Goal: Navigation & Orientation: Find specific page/section

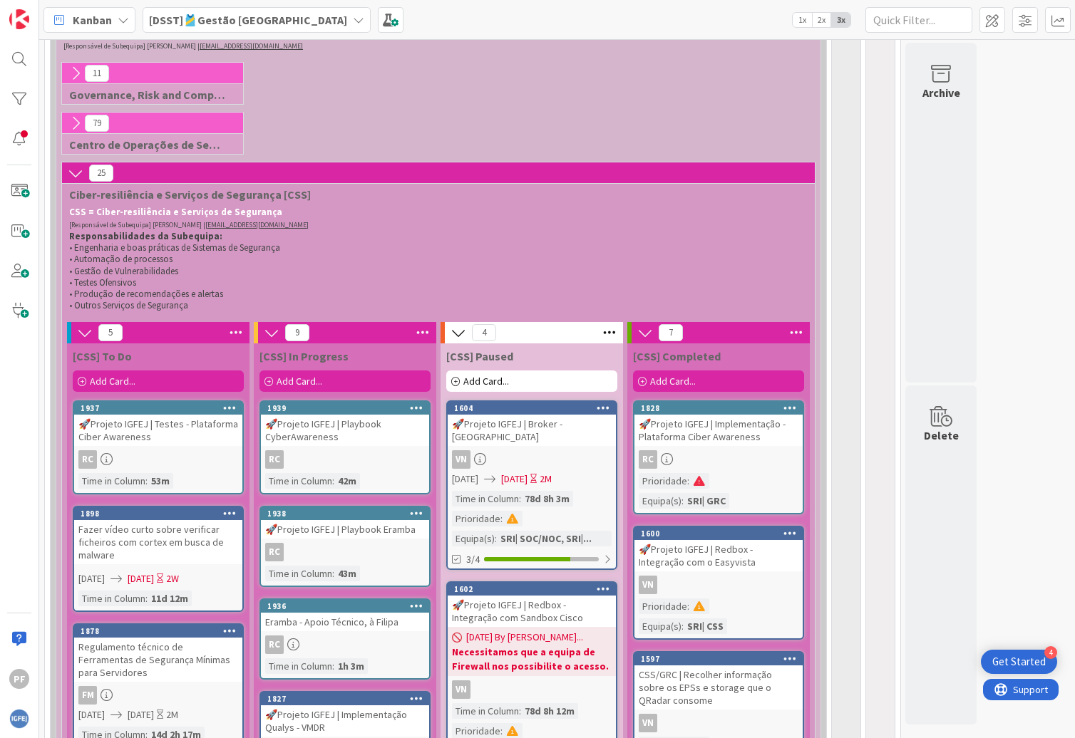
scroll to position [356, 0]
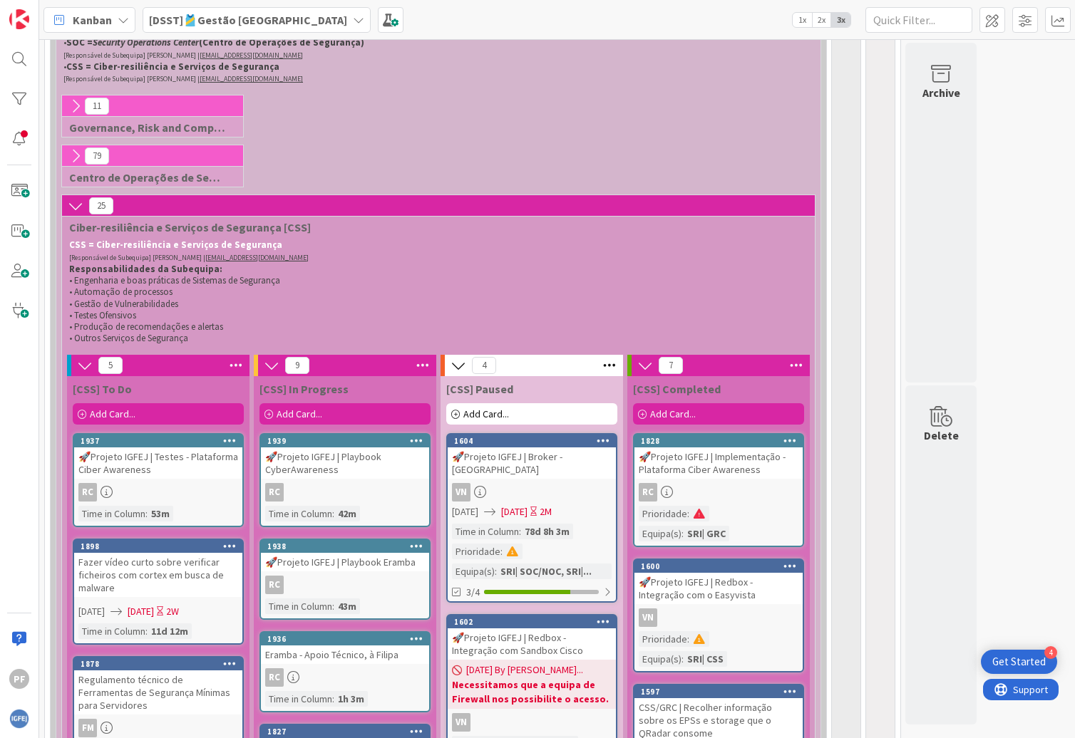
click at [78, 371] on icon at bounding box center [85, 366] width 16 height 16
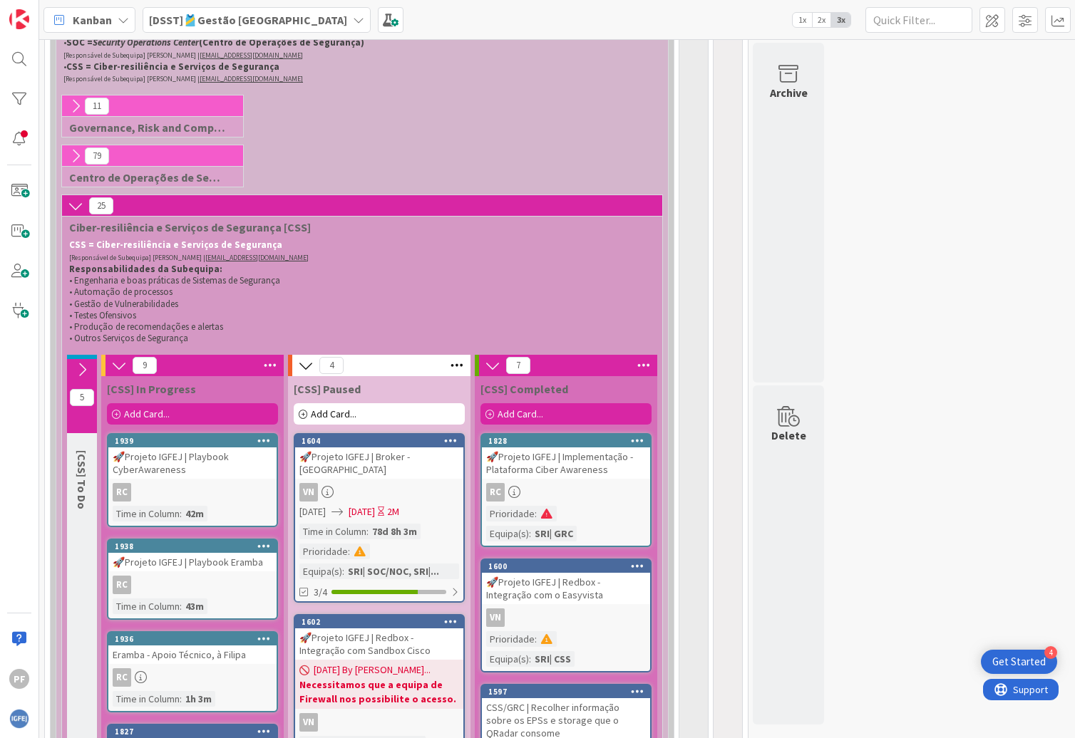
click at [89, 372] on icon at bounding box center [82, 370] width 16 height 16
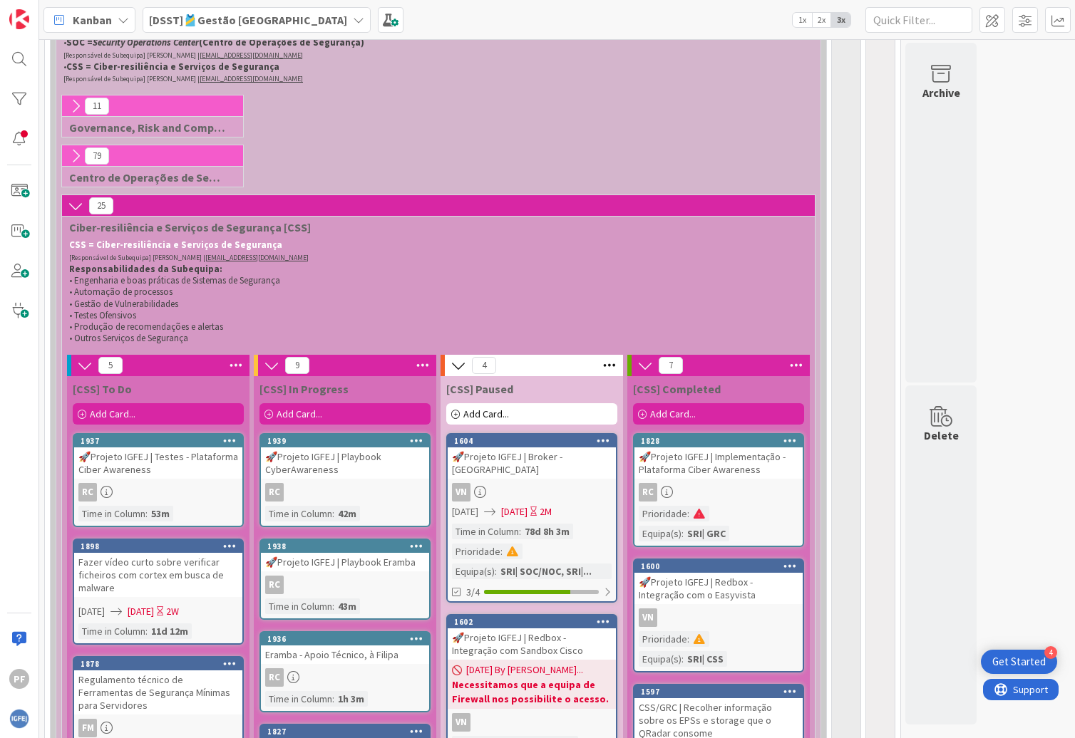
click at [77, 209] on icon at bounding box center [76, 206] width 16 height 16
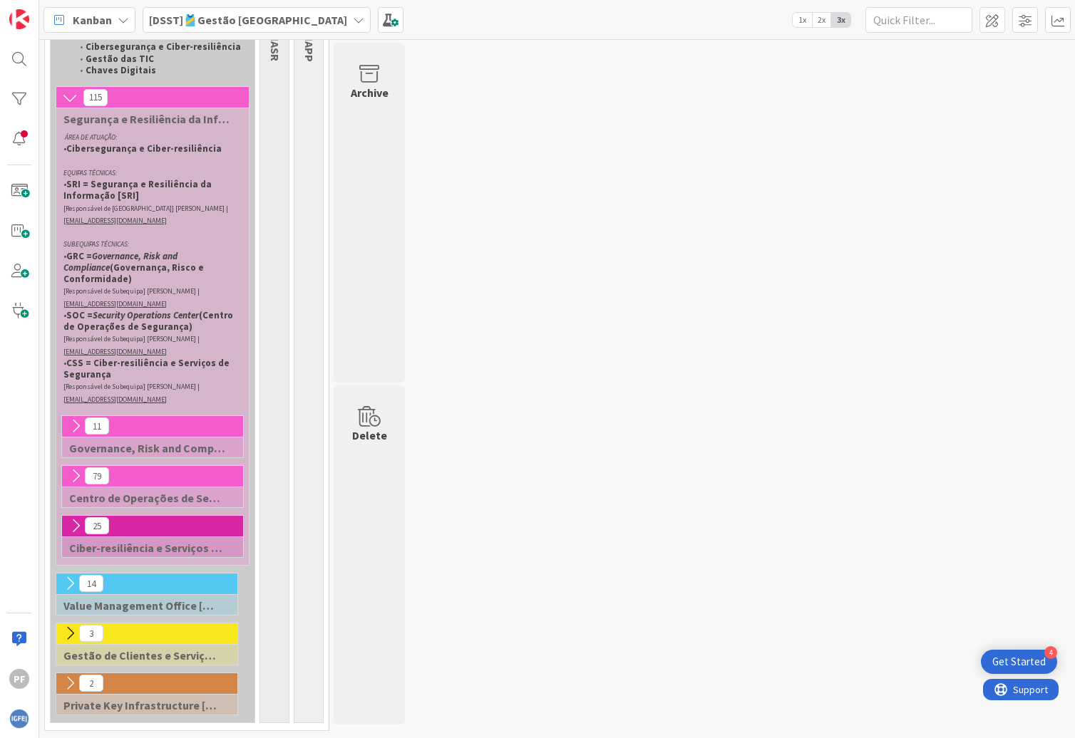
scroll to position [143, 0]
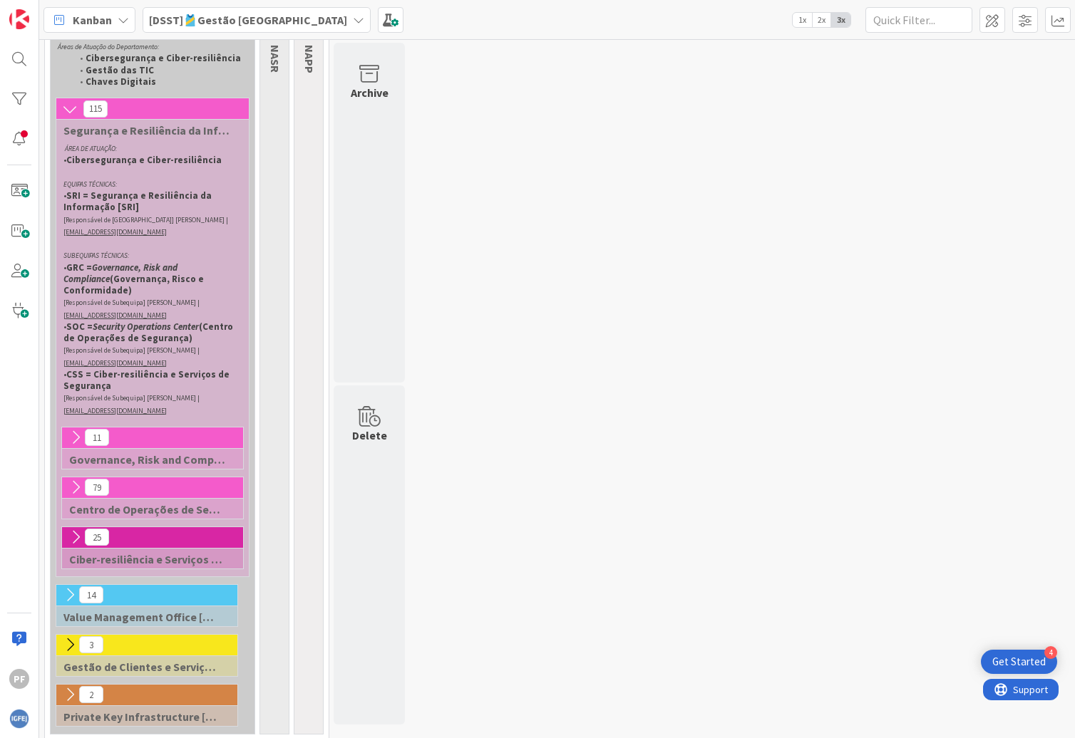
click at [81, 482] on icon at bounding box center [76, 488] width 16 height 16
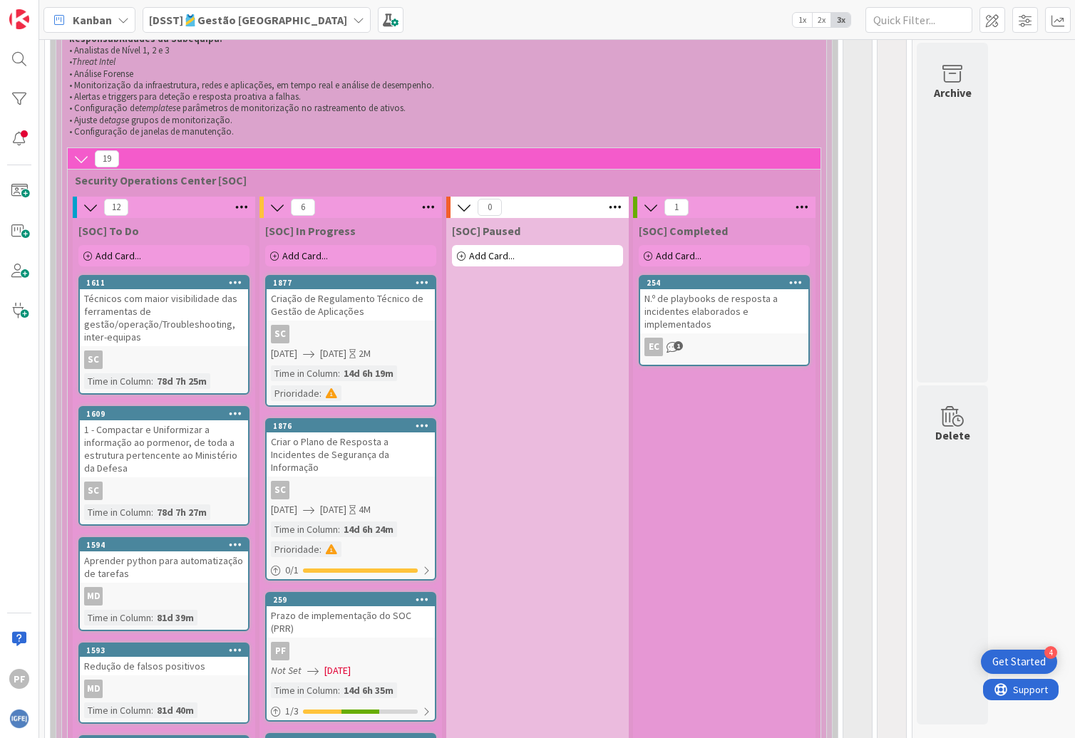
scroll to position [559, 0]
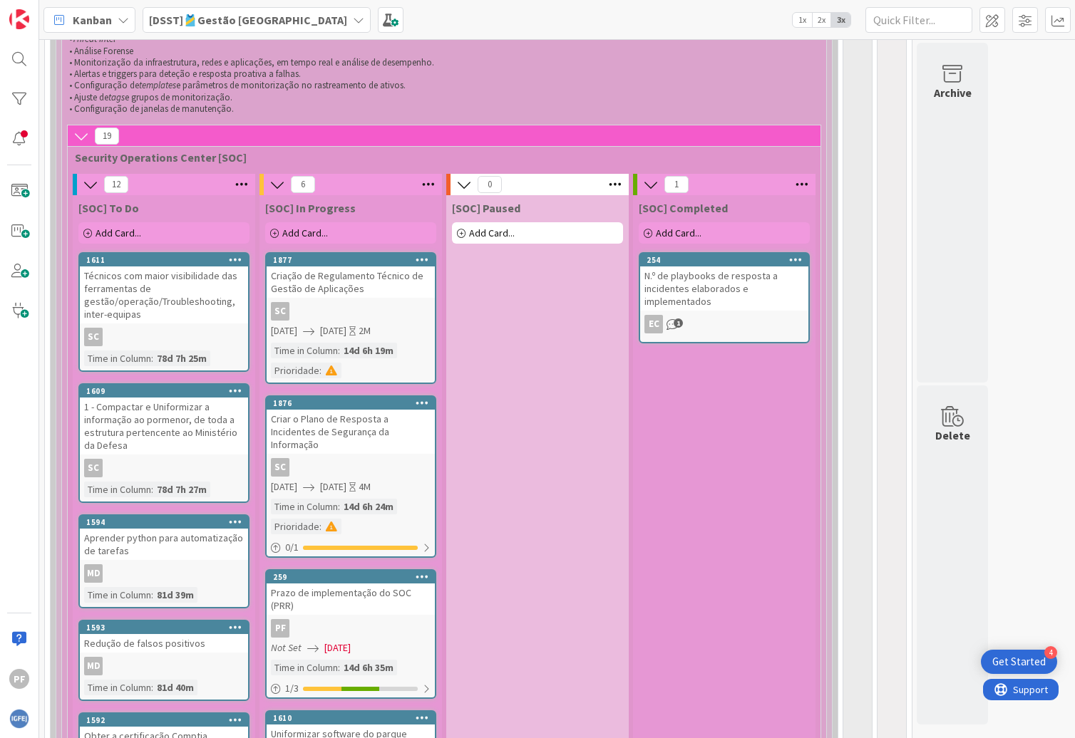
click at [366, 591] on div "Prazo de implementação do SOC (PRR)" at bounding box center [351, 599] width 168 height 31
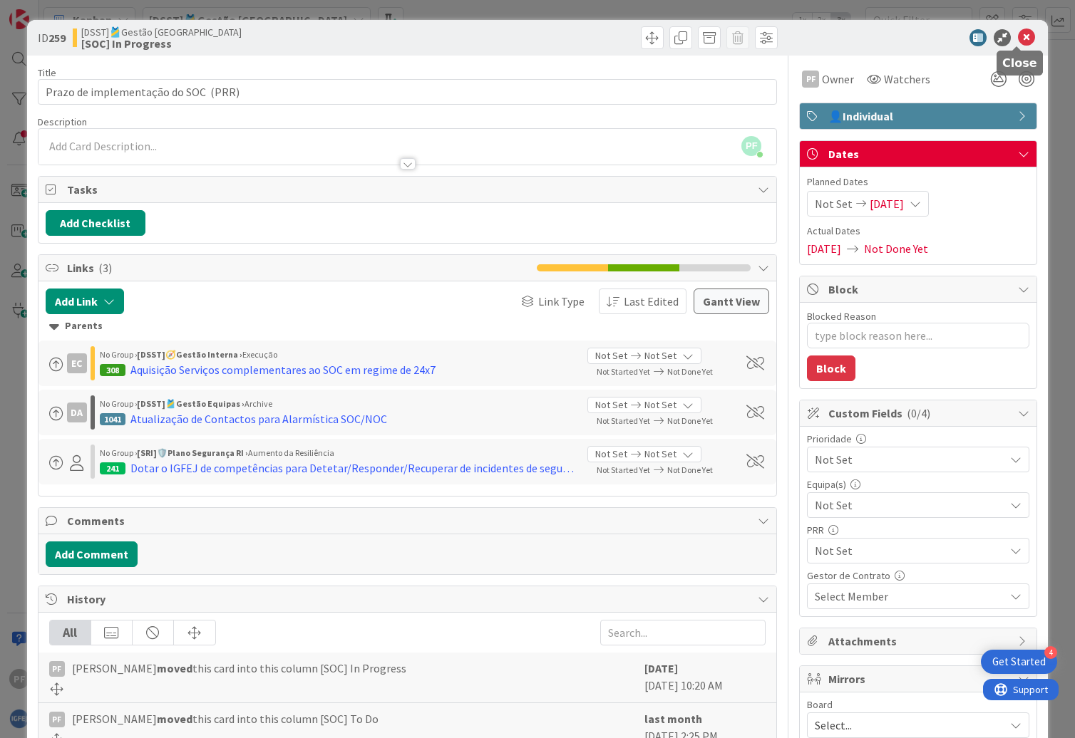
click at [1018, 38] on icon at bounding box center [1026, 37] width 17 height 17
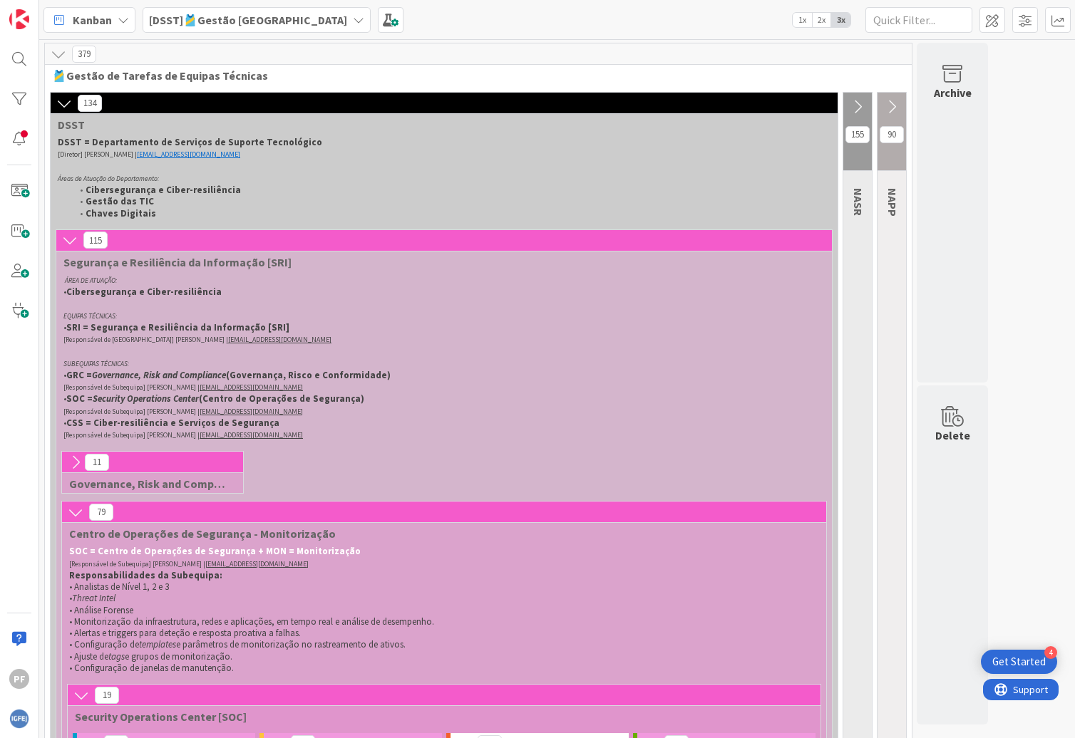
click at [222, 16] on b "[DSST]🎽Gestão [GEOGRAPHIC_DATA]" at bounding box center [248, 20] width 198 height 14
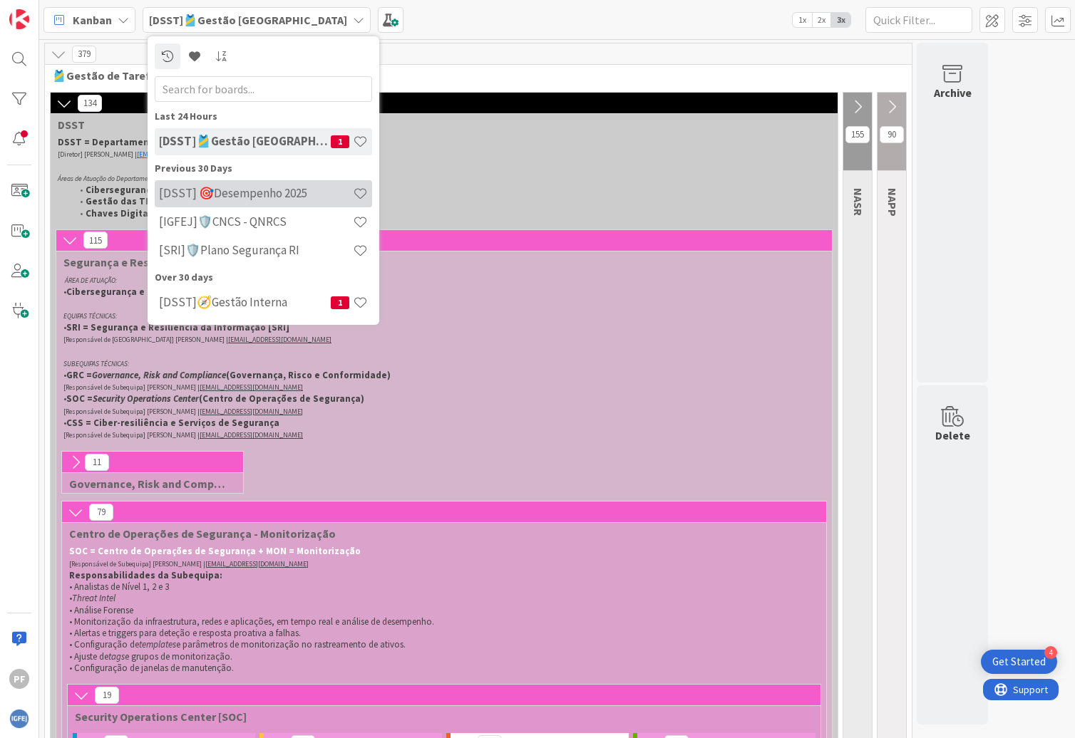
click at [288, 197] on h4 "[DSST] 🎯Desempenho 2025" at bounding box center [256, 193] width 194 height 14
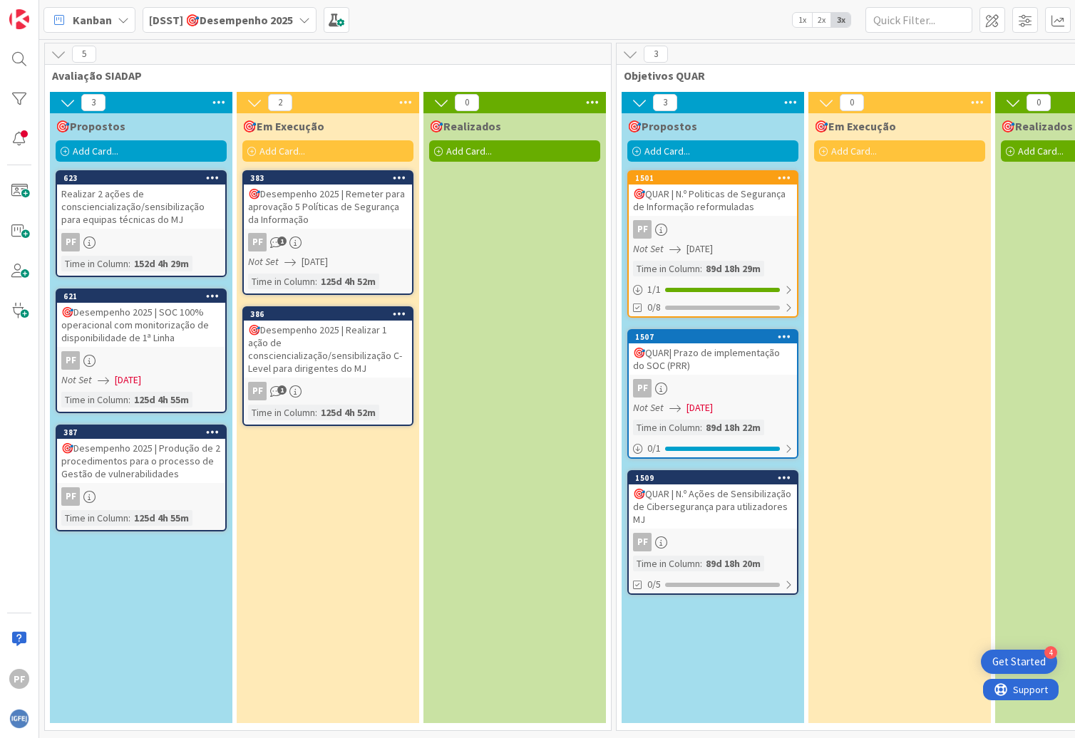
click at [135, 329] on div "🎯Desempenho 2025 | SOC 100% operacional com monitorização de disponibilidade de…" at bounding box center [141, 325] width 168 height 44
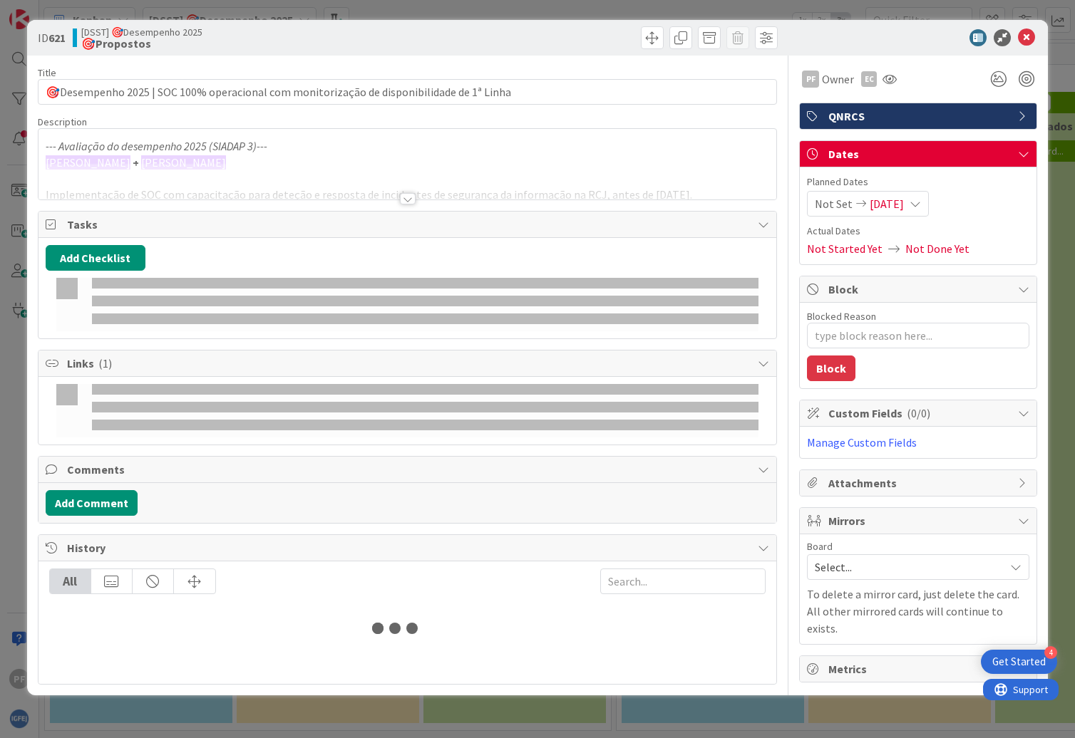
type textarea "x"
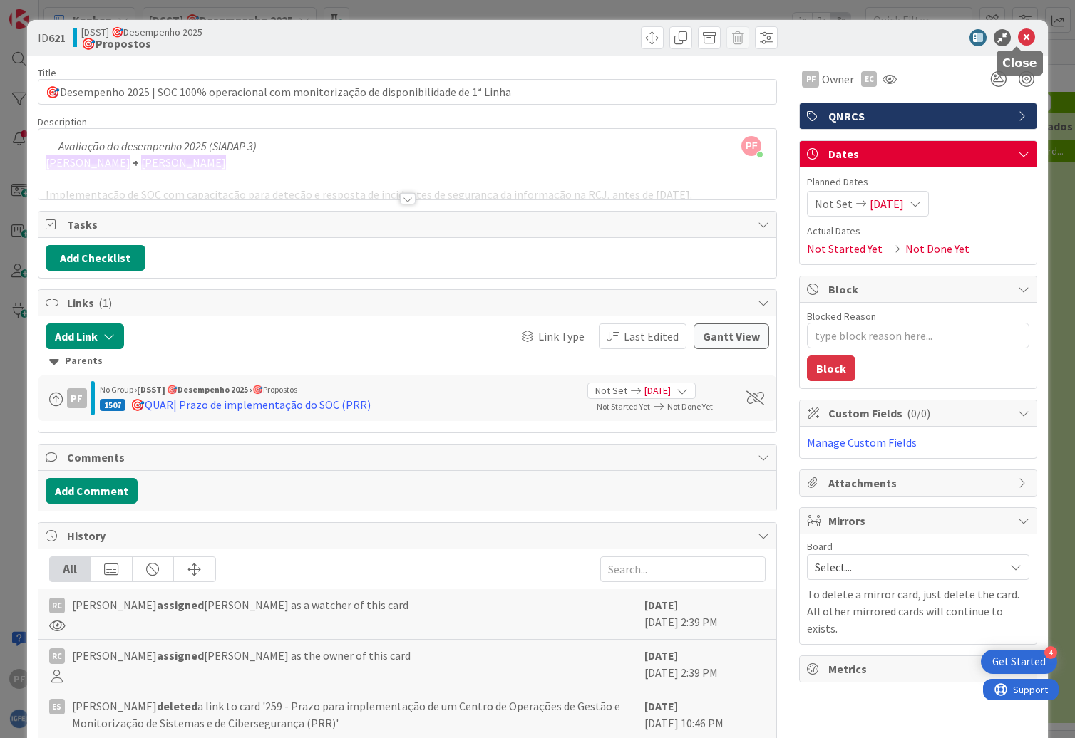
click at [1018, 36] on icon at bounding box center [1026, 37] width 17 height 17
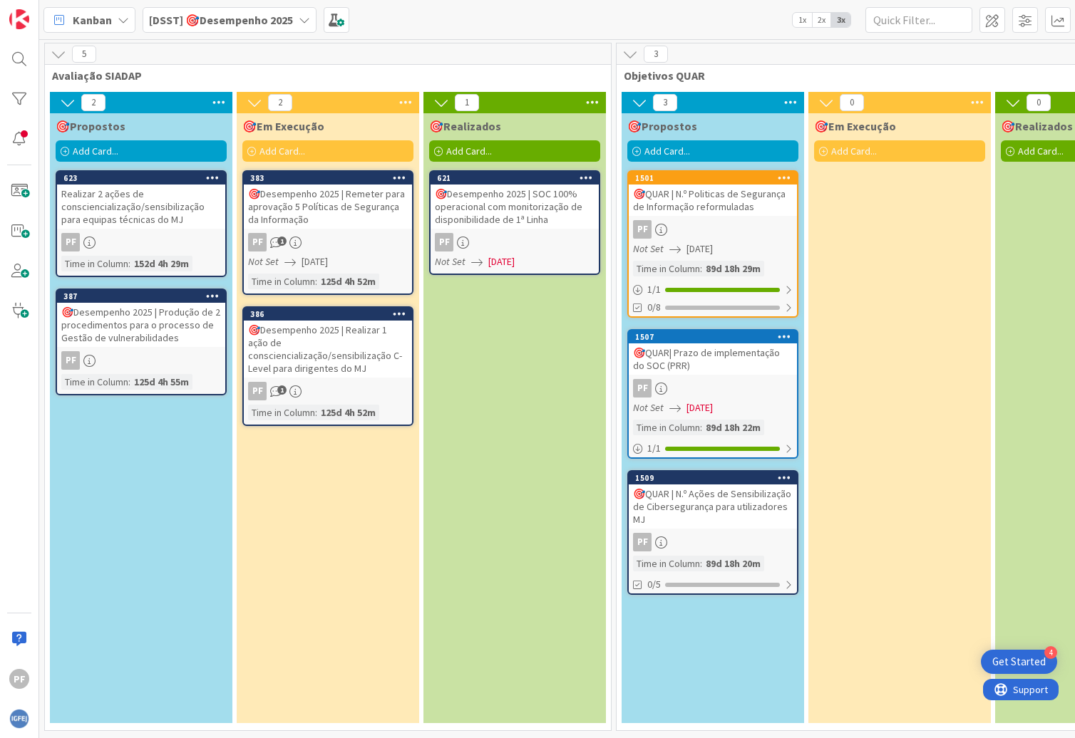
click at [233, 13] on b "[DSST] 🎯Desempenho 2025" at bounding box center [221, 20] width 144 height 14
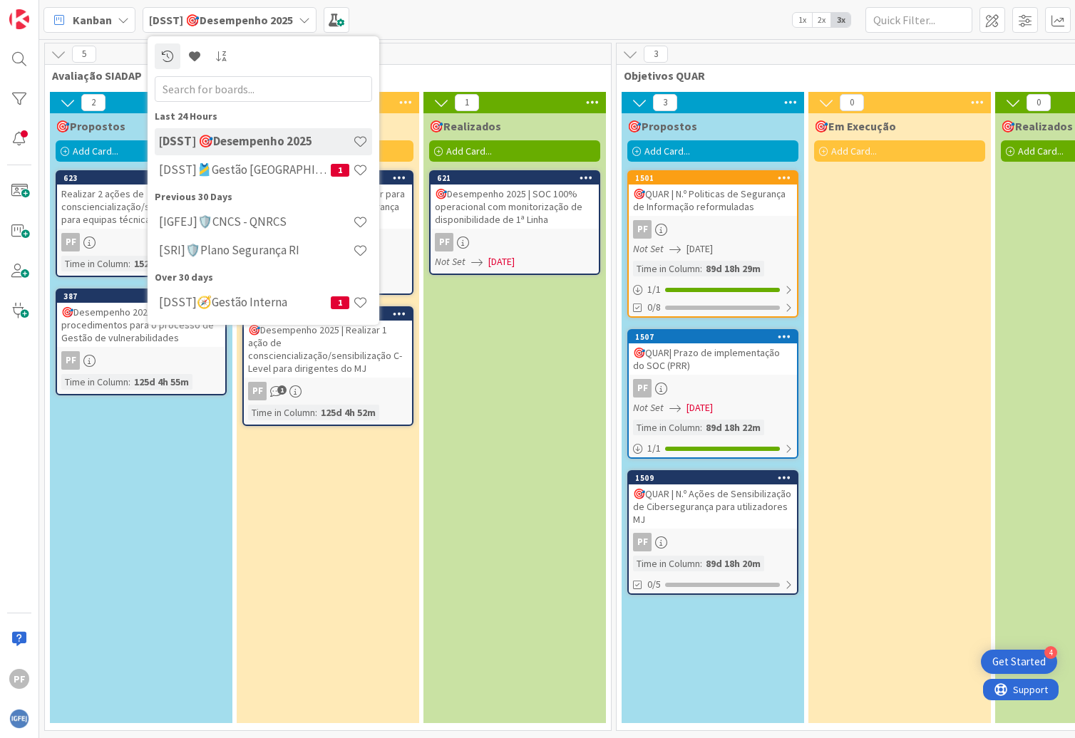
click at [250, 301] on h4 "[DSST]🧭Gestão Interna" at bounding box center [245, 302] width 172 height 14
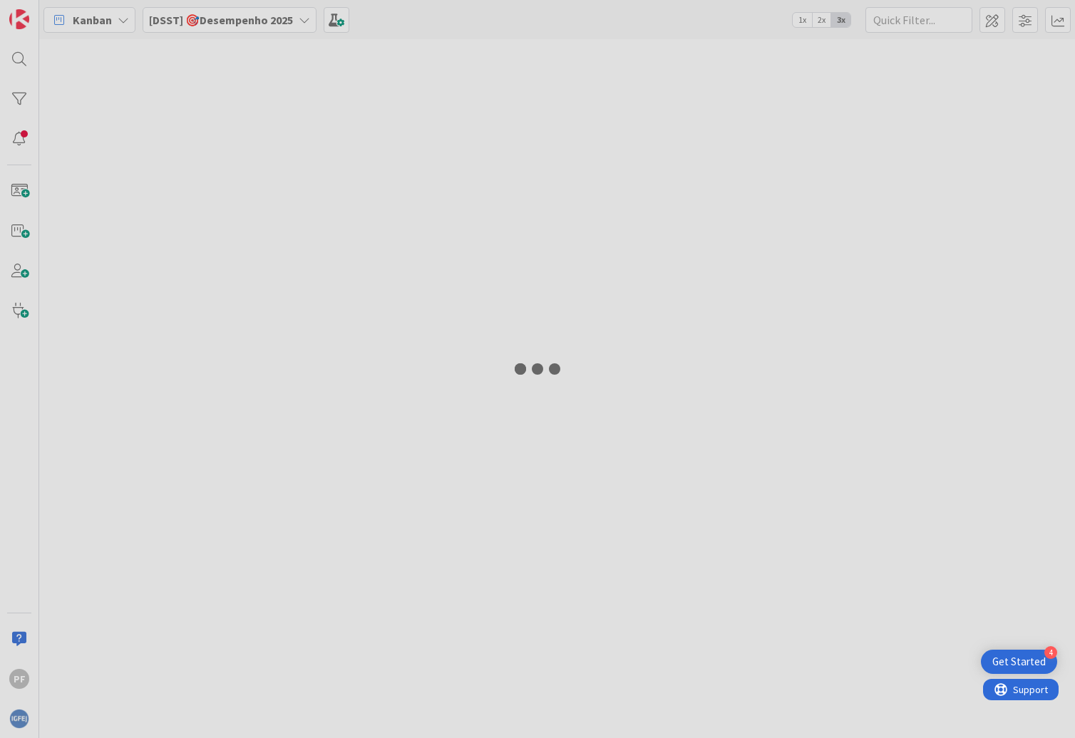
type input "vulnera"
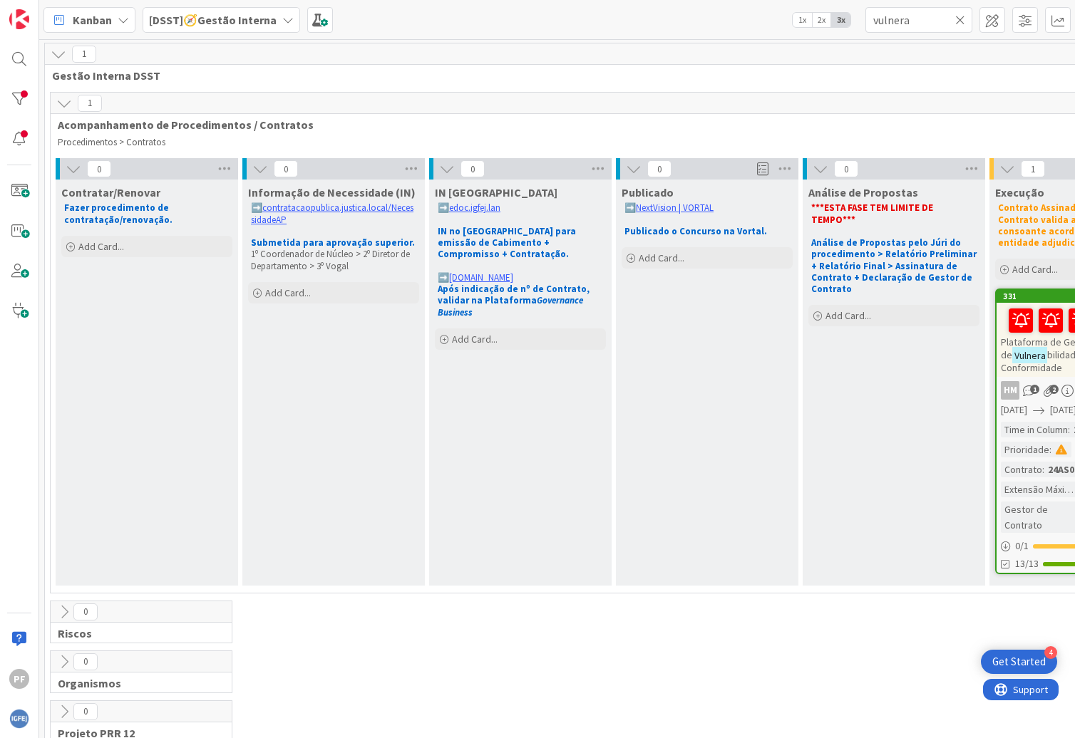
click at [222, 15] on b "[DSST]🧭Gestão Interna" at bounding box center [213, 20] width 128 height 14
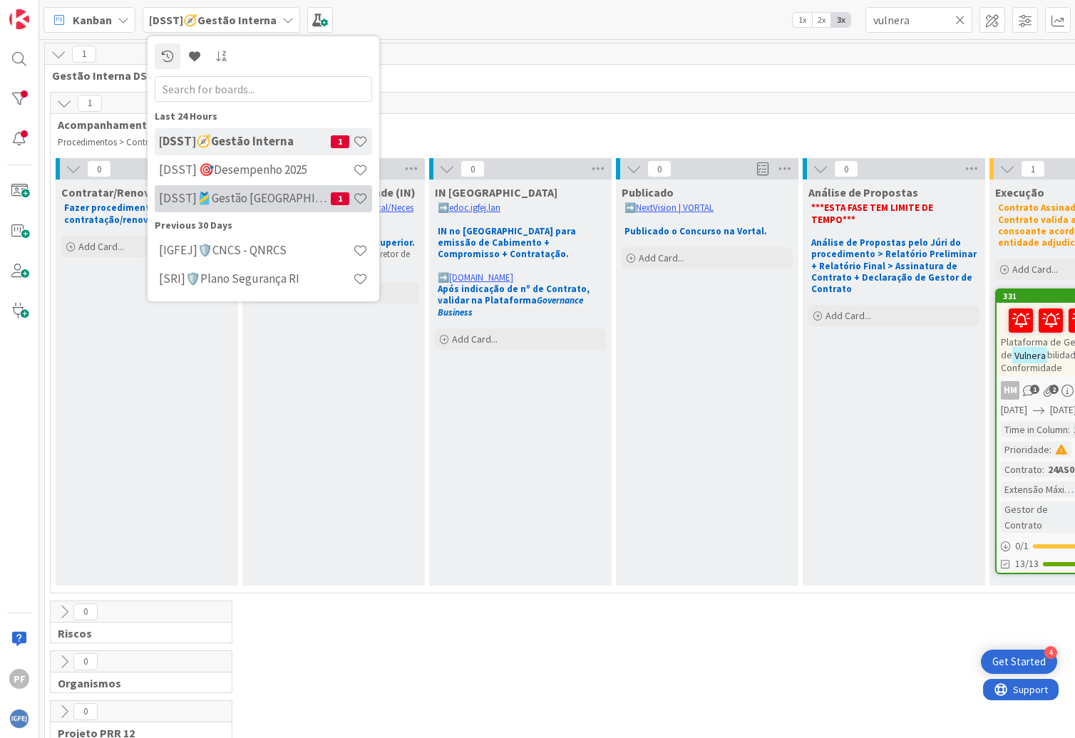
click at [252, 198] on h4 "[DSST]🎽Gestão [GEOGRAPHIC_DATA]" at bounding box center [245, 198] width 172 height 14
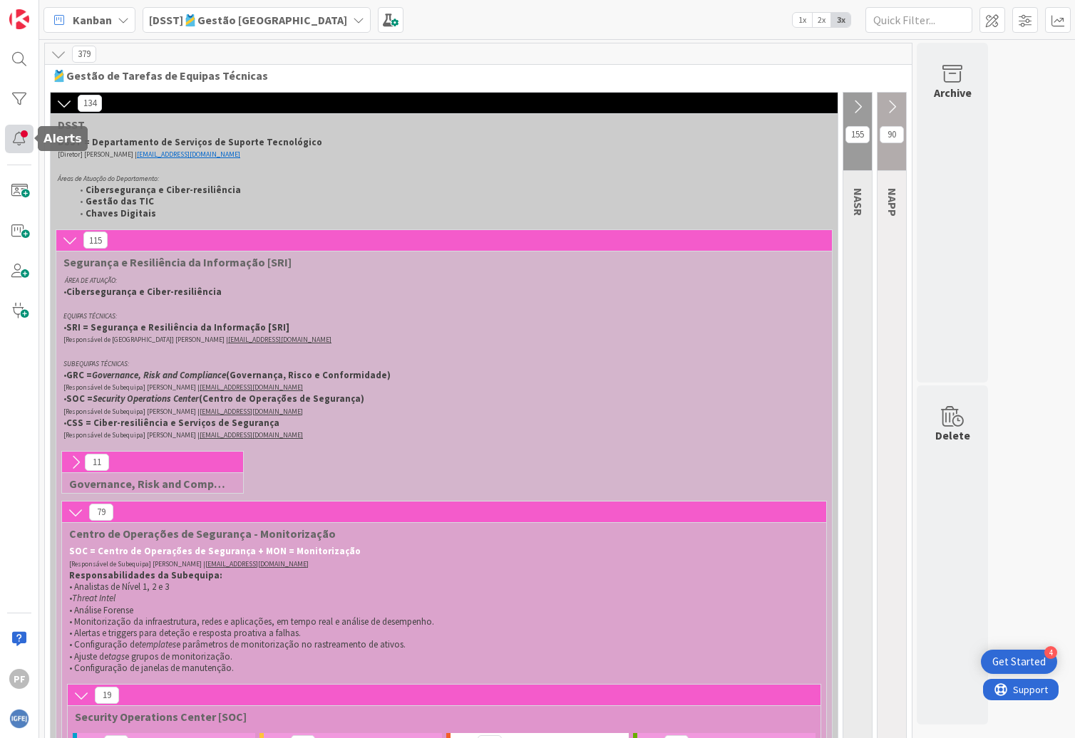
click at [19, 135] on div at bounding box center [19, 139] width 29 height 29
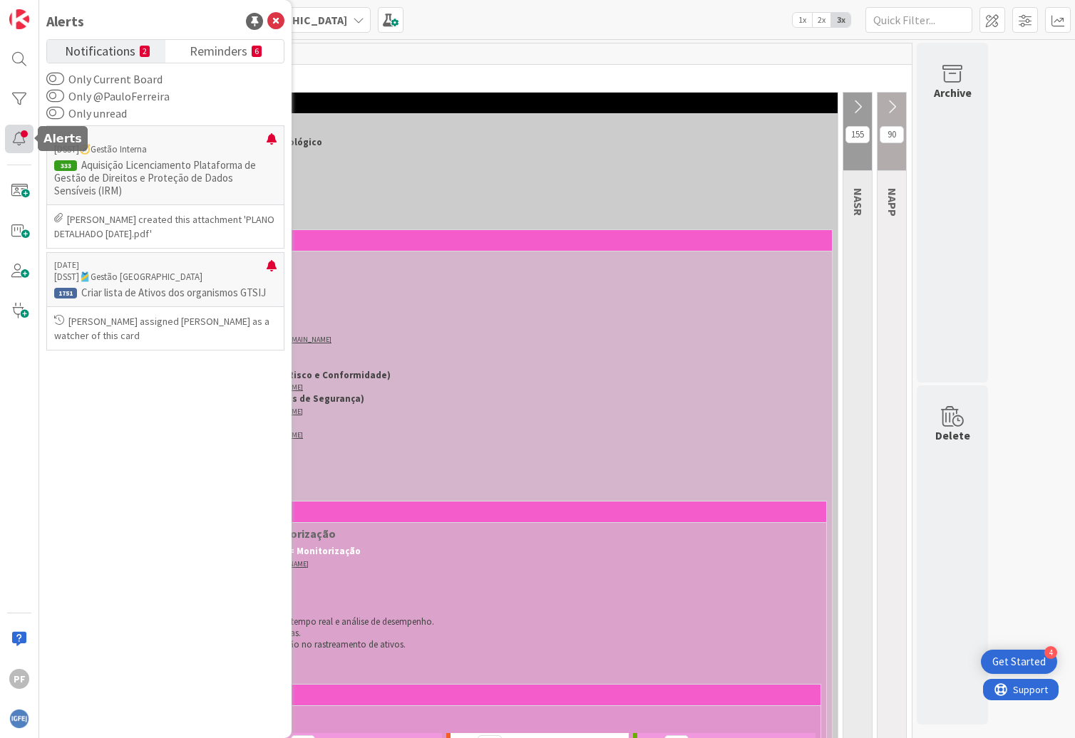
click at [11, 142] on div at bounding box center [19, 139] width 29 height 29
click at [502, 53] on div "379" at bounding box center [478, 53] width 867 height 21
